Goal: Task Accomplishment & Management: Manage account settings

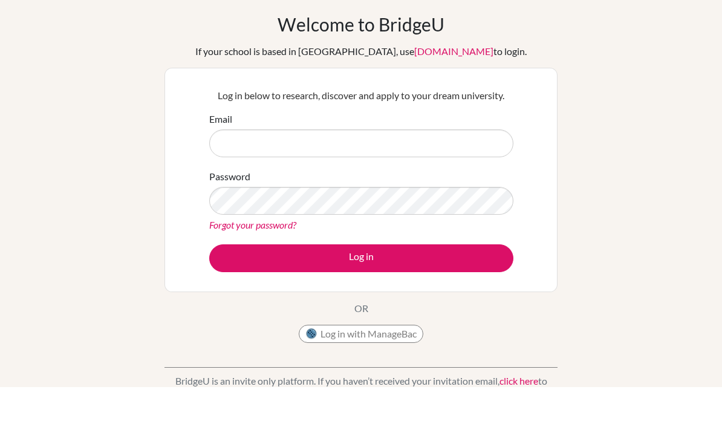
scroll to position [36, 0]
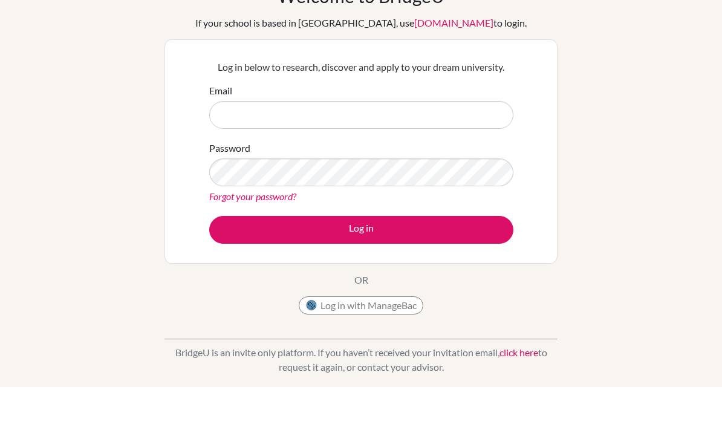
click at [514, 386] on link "click here" at bounding box center [518, 391] width 39 height 11
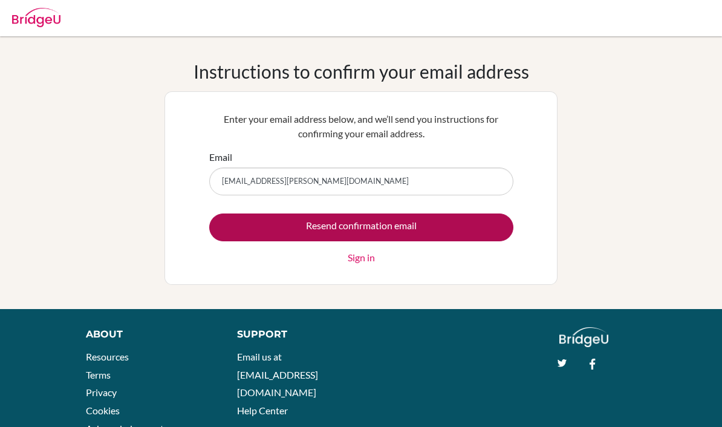
type input "esanchez@granadino.edu.co"
click at [485, 227] on input "Resend confirmation email" at bounding box center [361, 227] width 304 height 28
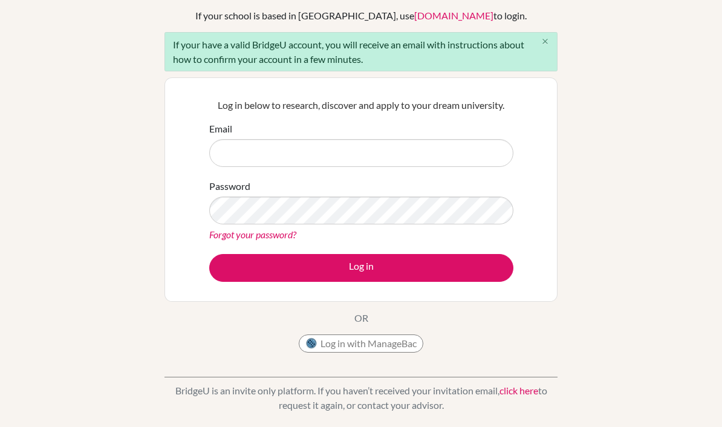
scroll to position [83, 0]
click at [530, 394] on link "click here" at bounding box center [518, 389] width 39 height 11
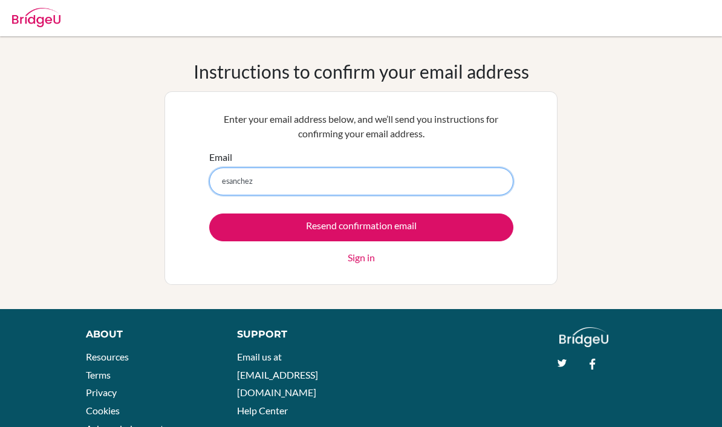
paste input "@granadino.edu.co"
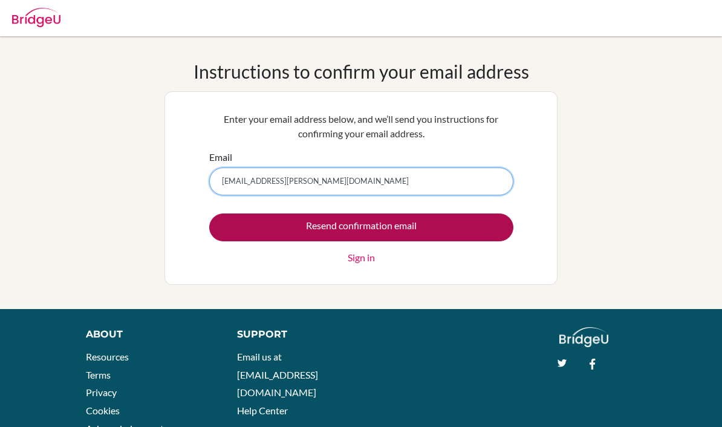
type input "esanchez@granadino.edu.co"
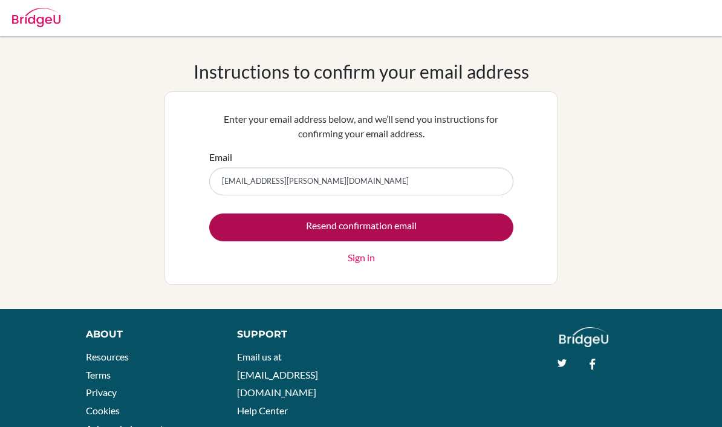
click at [349, 224] on input "Resend confirmation email" at bounding box center [361, 227] width 304 height 28
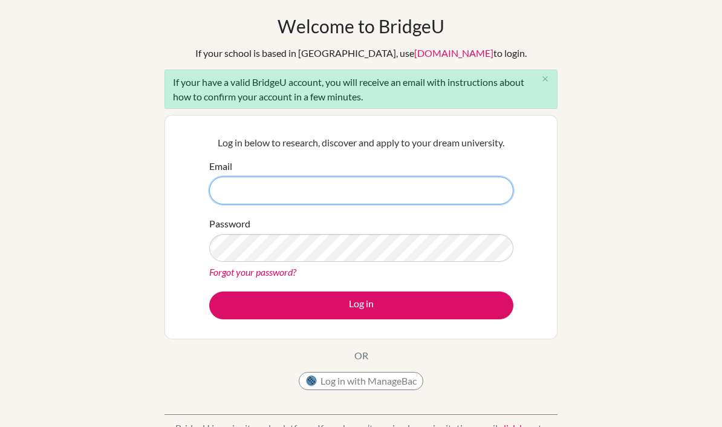
scroll to position [46, 0]
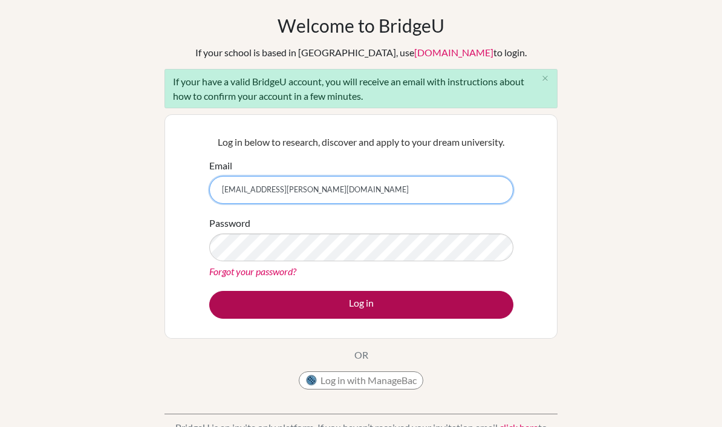
type input "esanchez@granadino.edu.co"
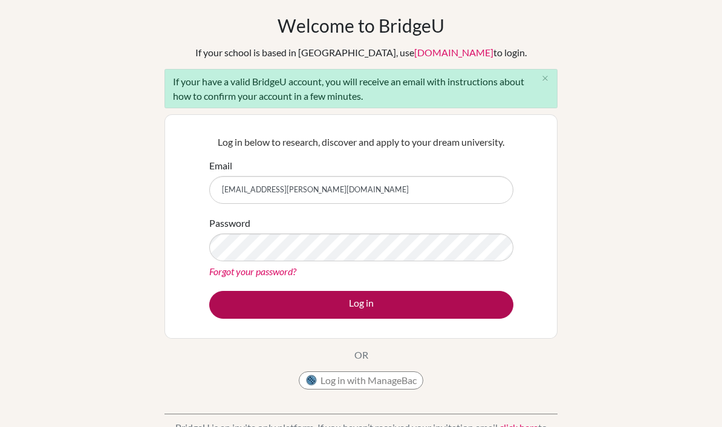
click at [256, 296] on button "Log in" at bounding box center [361, 305] width 304 height 28
